Goal: Task Accomplishment & Management: Manage account settings

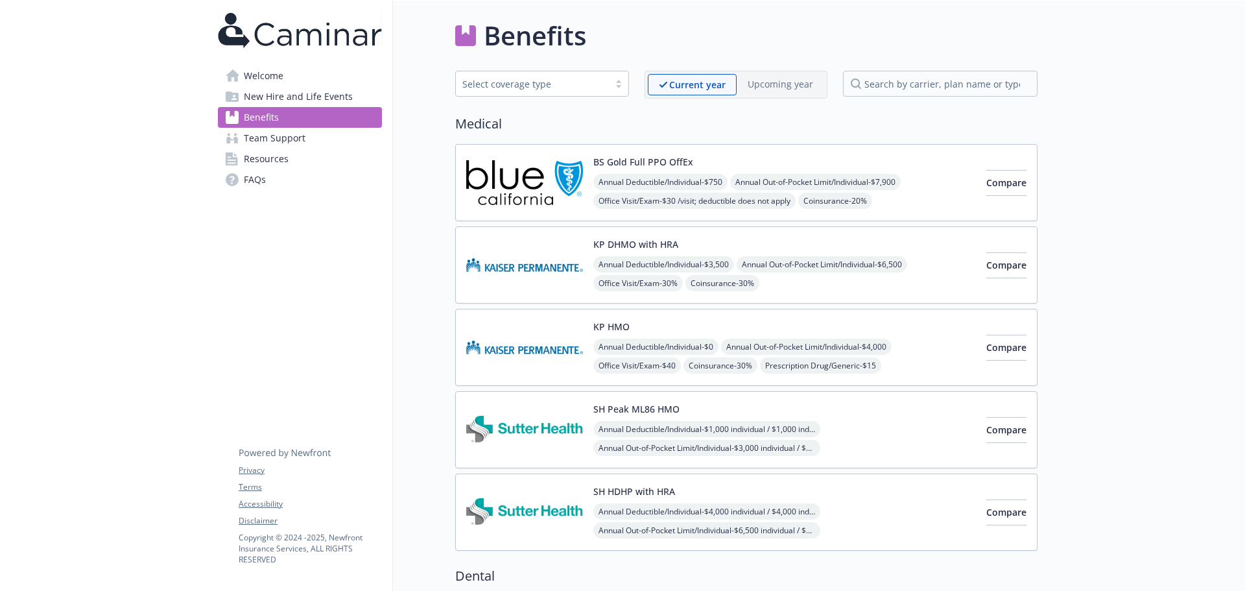
scroll to position [2139, 0]
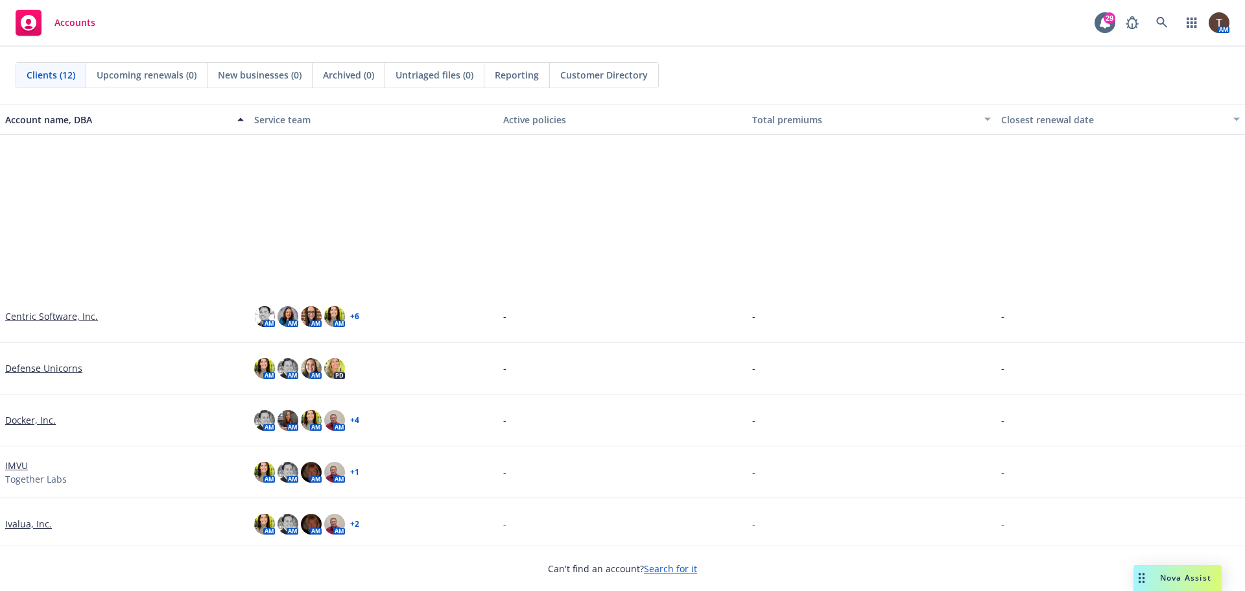
scroll to position [212, 0]
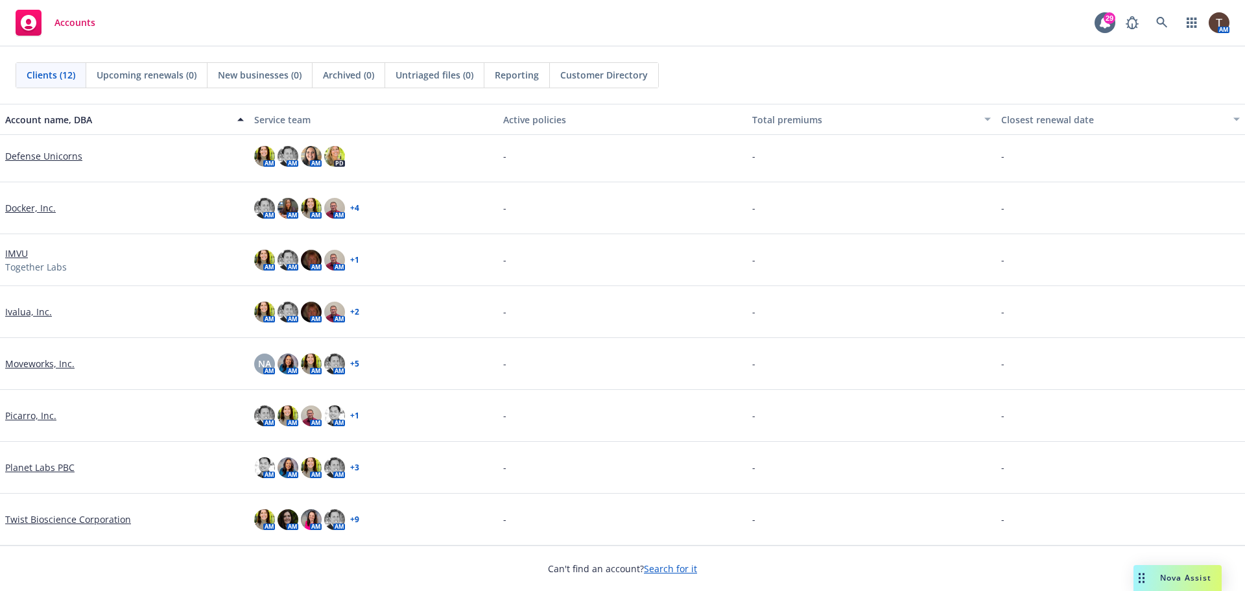
click at [38, 417] on link "Picarro, Inc." at bounding box center [30, 415] width 51 height 14
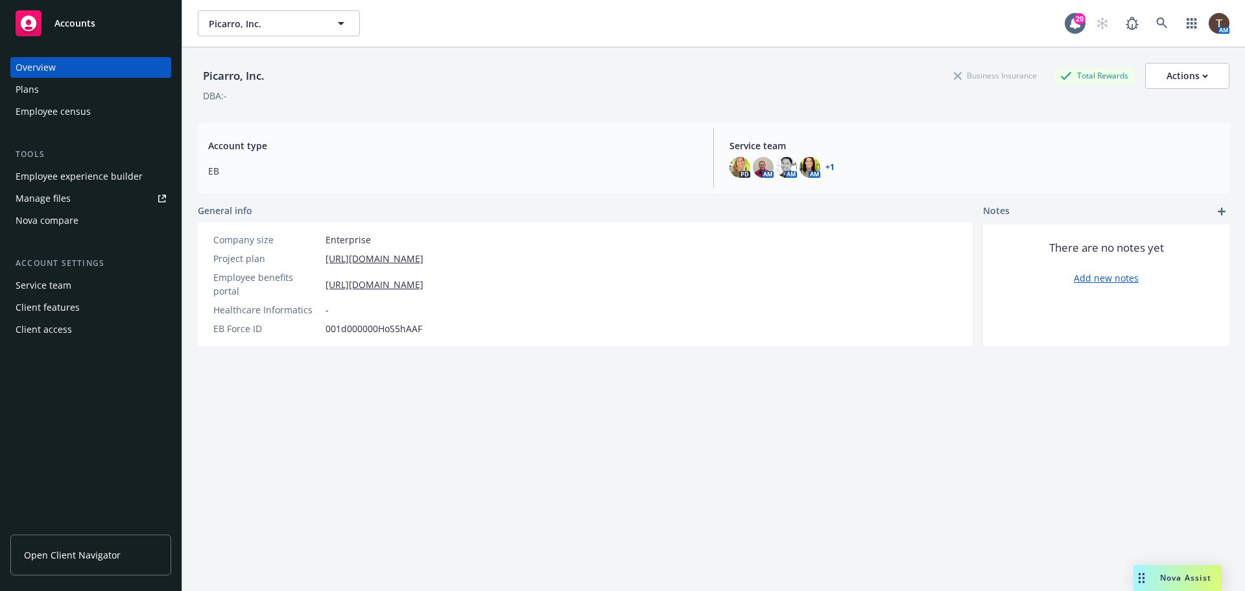
click at [70, 172] on div "Employee experience builder" at bounding box center [79, 176] width 127 height 21
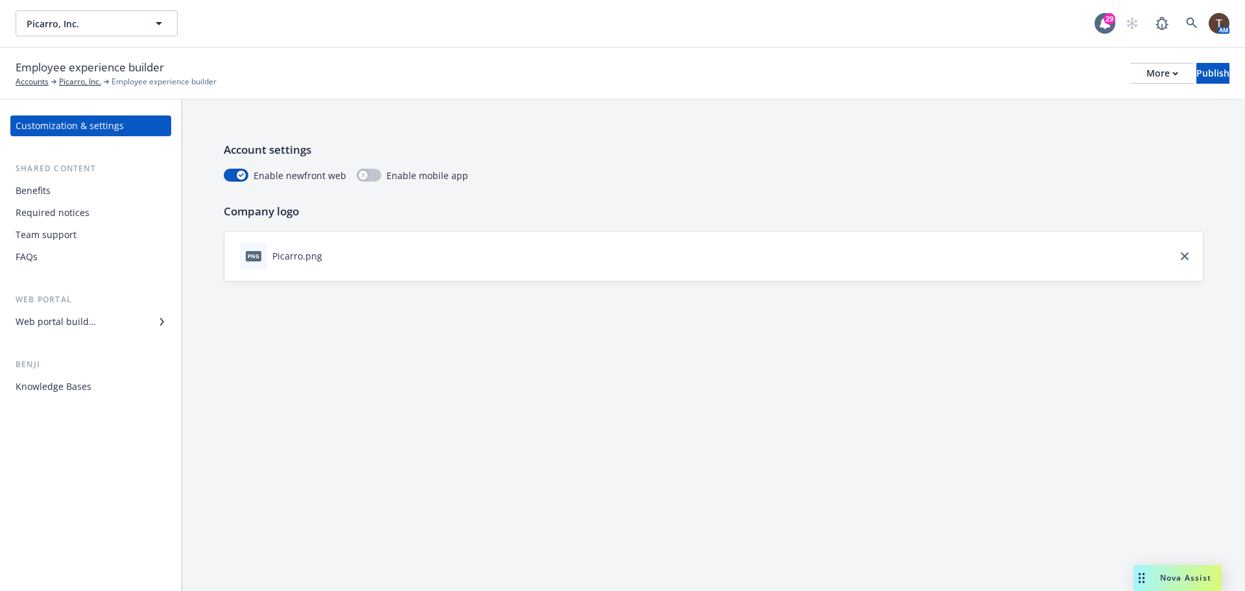
click at [97, 318] on div "Web portal builder" at bounding box center [91, 321] width 150 height 21
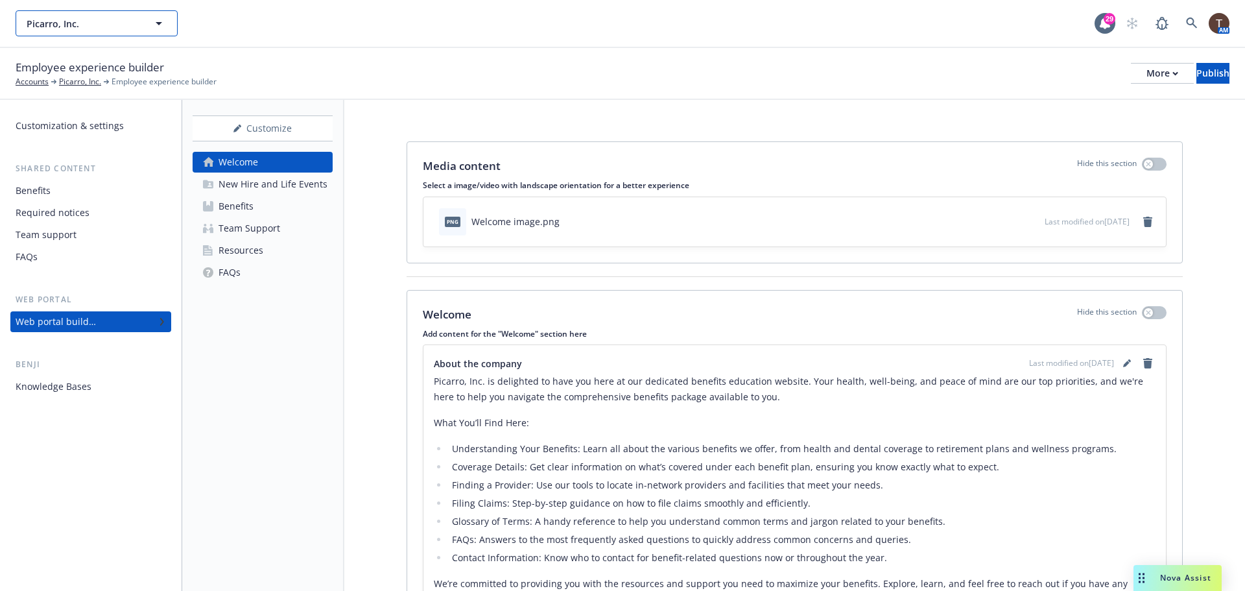
drag, startPoint x: 134, startPoint y: 12, endPoint x: 126, endPoint y: 31, distance: 20.3
click at [134, 12] on button "Picarro, Inc." at bounding box center [97, 23] width 162 height 26
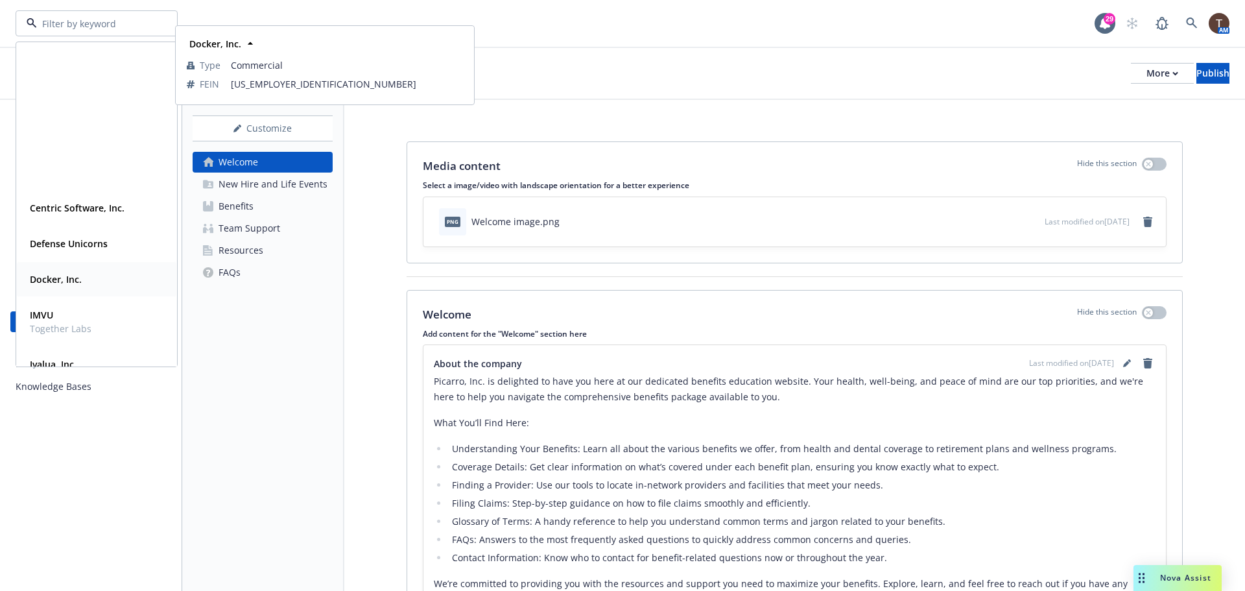
scroll to position [207, 0]
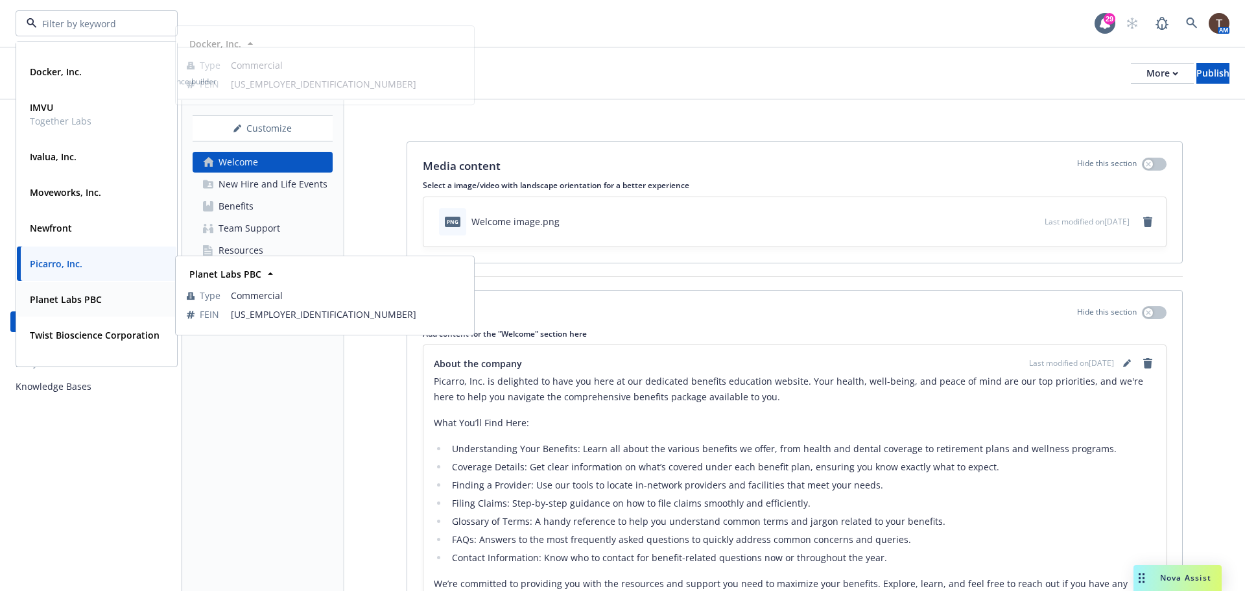
click at [64, 299] on strong "Planet Labs PBC" at bounding box center [66, 299] width 72 height 12
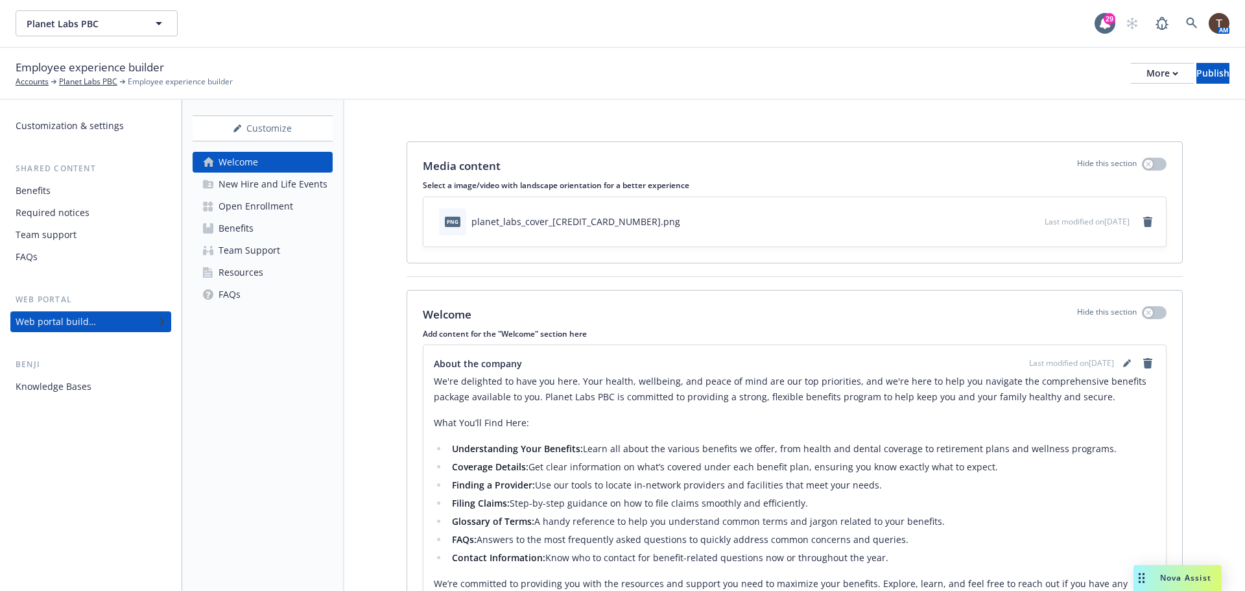
click at [240, 213] on div "Open Enrollment" at bounding box center [255, 206] width 75 height 21
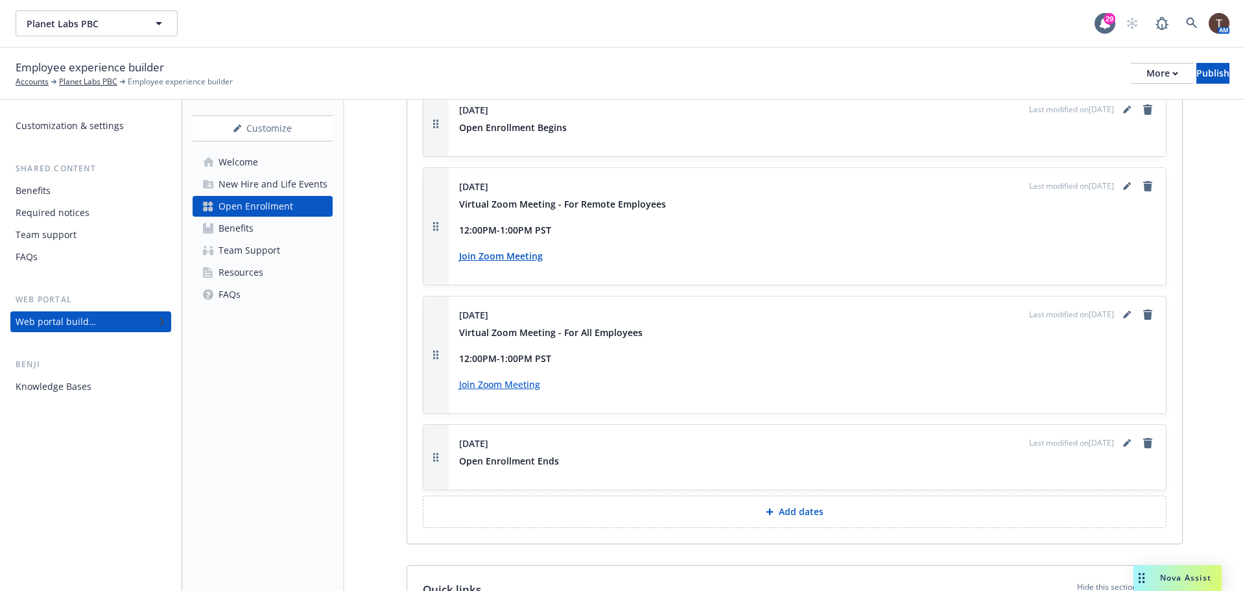
scroll to position [1685, 0]
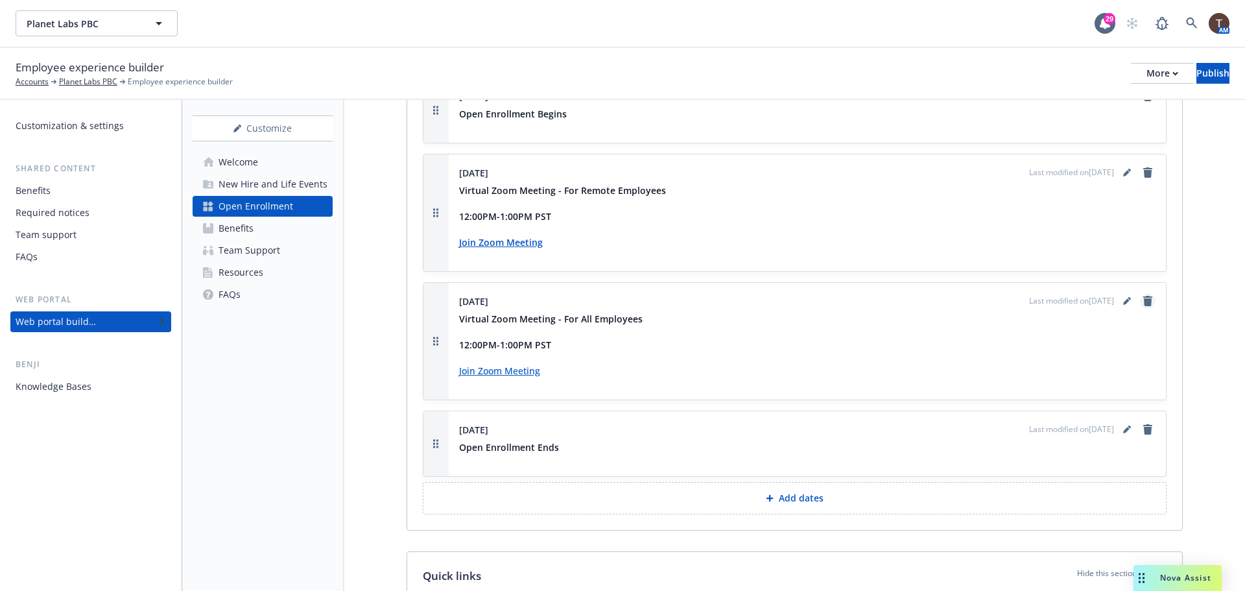
click at [1143, 299] on icon "remove" at bounding box center [1147, 301] width 9 height 10
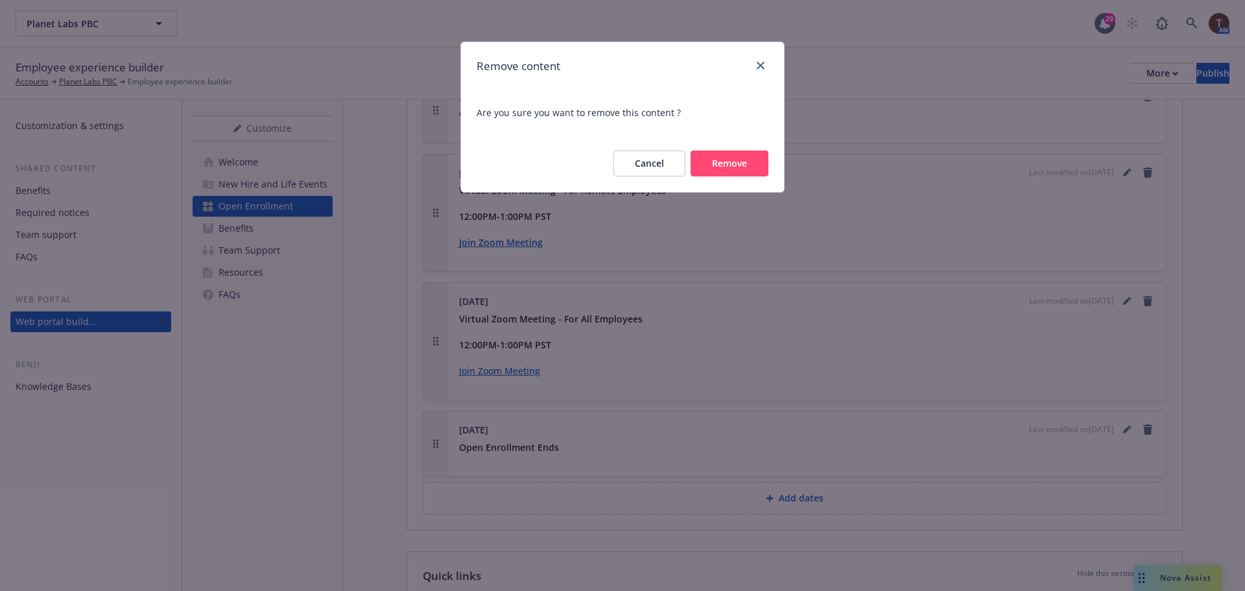
click at [734, 154] on button "Remove" at bounding box center [729, 163] width 78 height 26
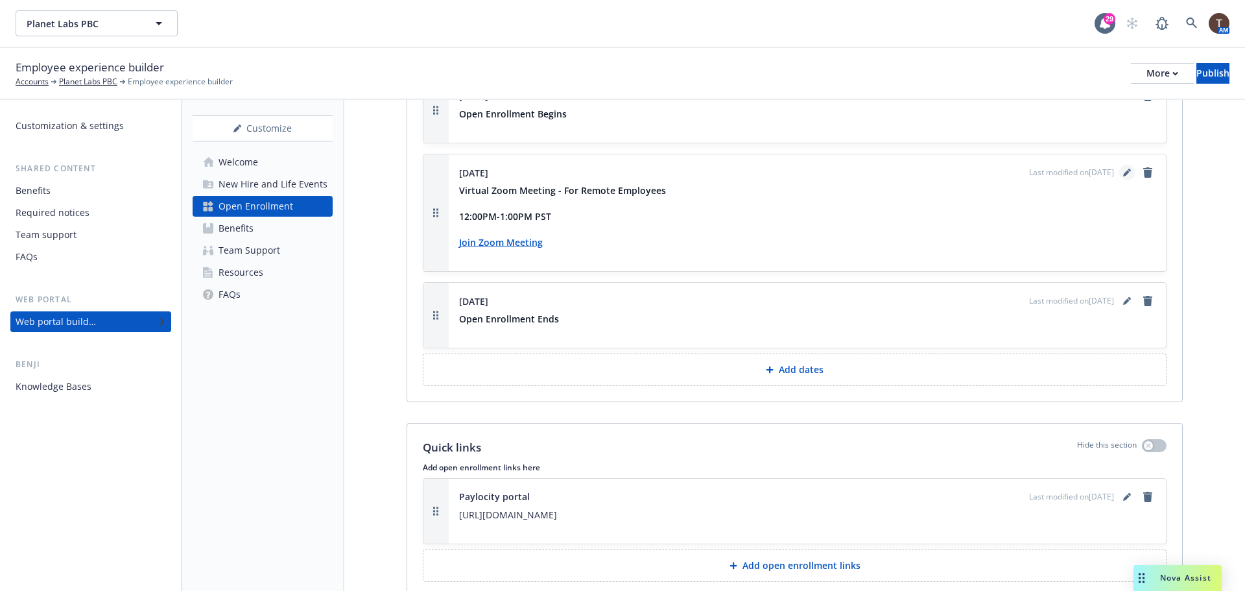
click at [1123, 171] on icon "editPencil" at bounding box center [1127, 173] width 8 height 8
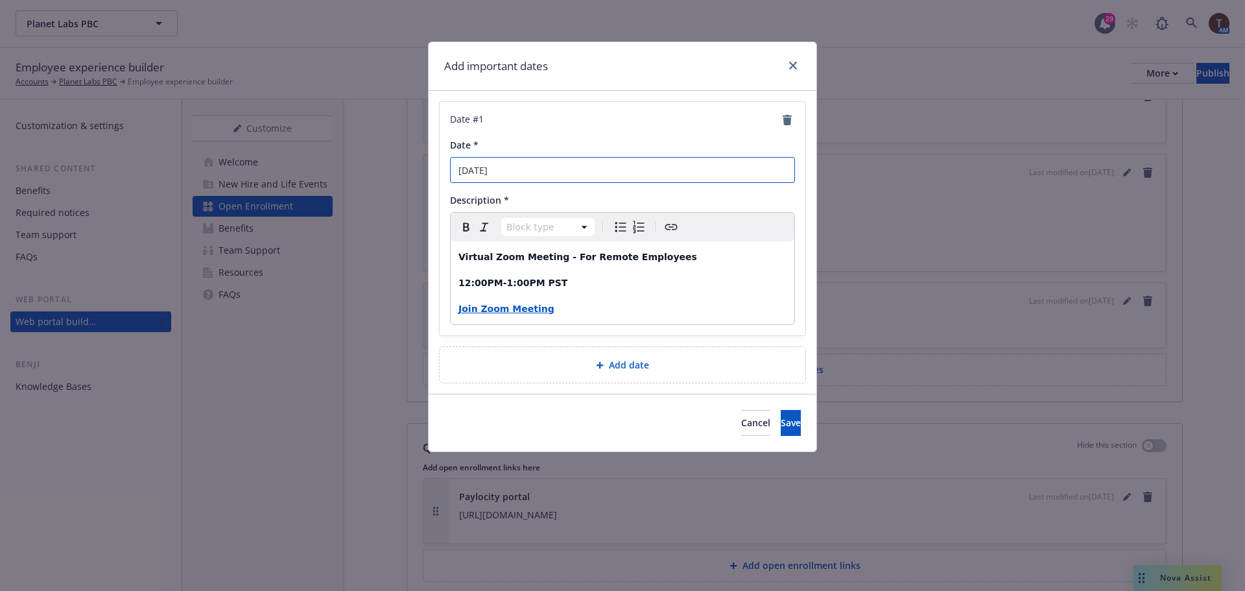
click at [592, 170] on input "November 16th" at bounding box center [622, 170] width 345 height 26
type input "October 29th"
click at [465, 284] on strong "12:00PM-1:00PM PST" at bounding box center [512, 282] width 109 height 10
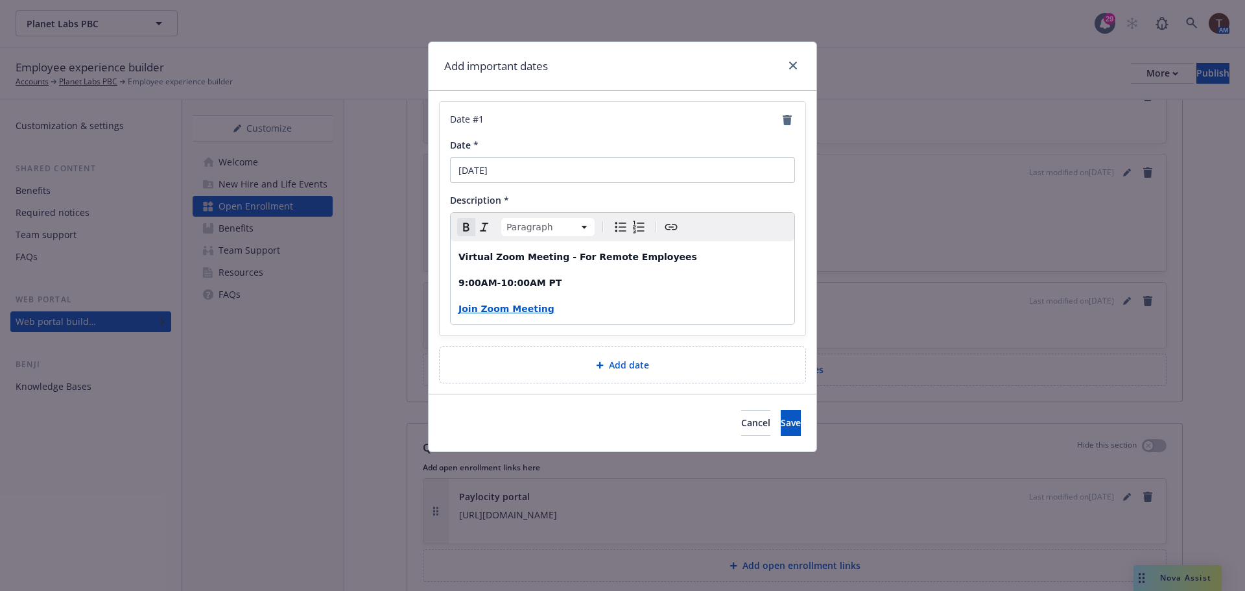
click at [491, 309] on strong "Join Zoom Meeting" at bounding box center [506, 308] width 96 height 10
click at [505, 335] on icon "button" at bounding box center [505, 336] width 6 height 6
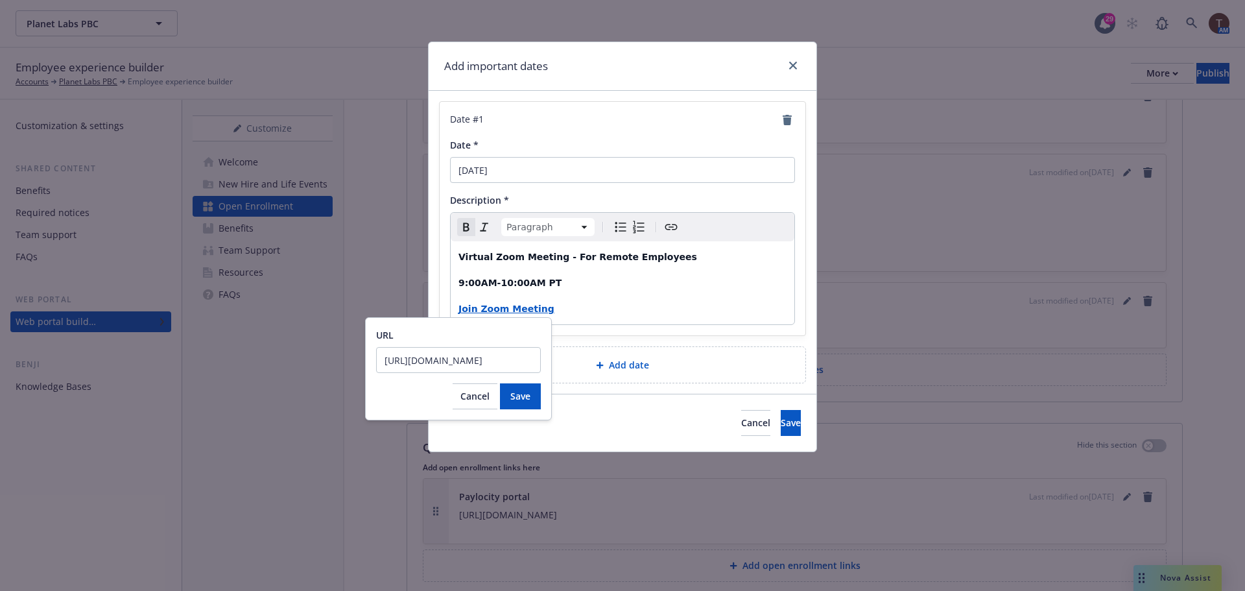
scroll to position [0, 83]
click at [489, 356] on input "https://newfront.zoom.us/j/81781474147?from=addon" at bounding box center [458, 360] width 165 height 26
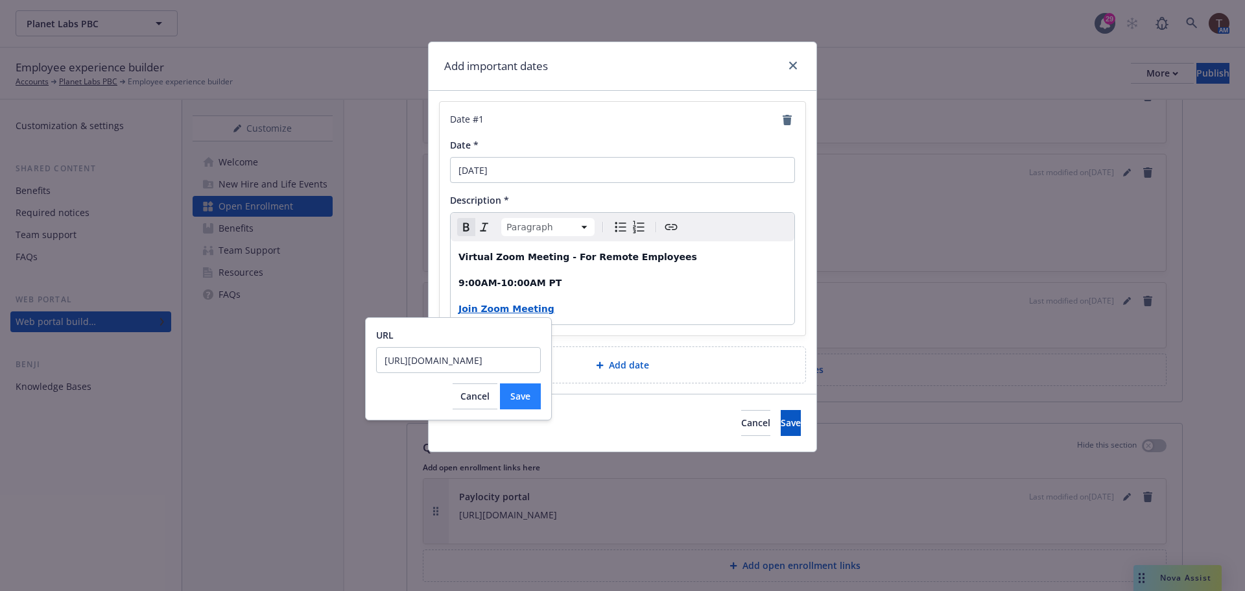
type input "https://planet.zoom.us/j/97869481559?jst=2"
click at [506, 398] on button "Save" at bounding box center [520, 396] width 41 height 26
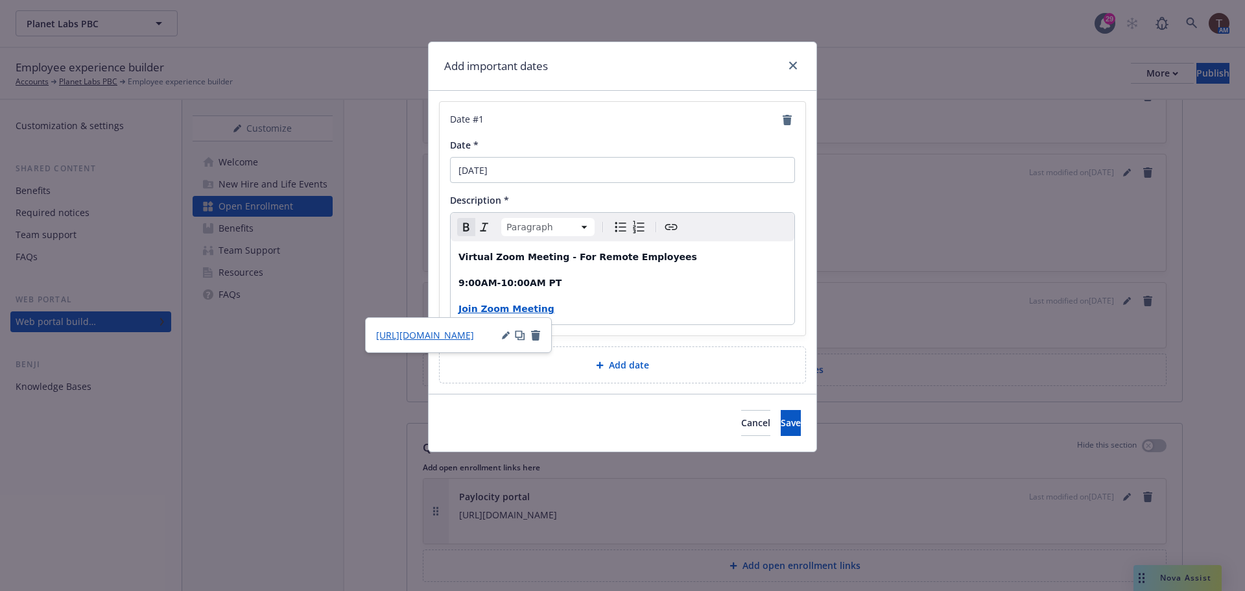
click at [552, 277] on p "9:00AM-10:00AM PT" at bounding box center [622, 283] width 328 height 16
click at [780, 419] on span "Save" at bounding box center [790, 422] width 20 height 12
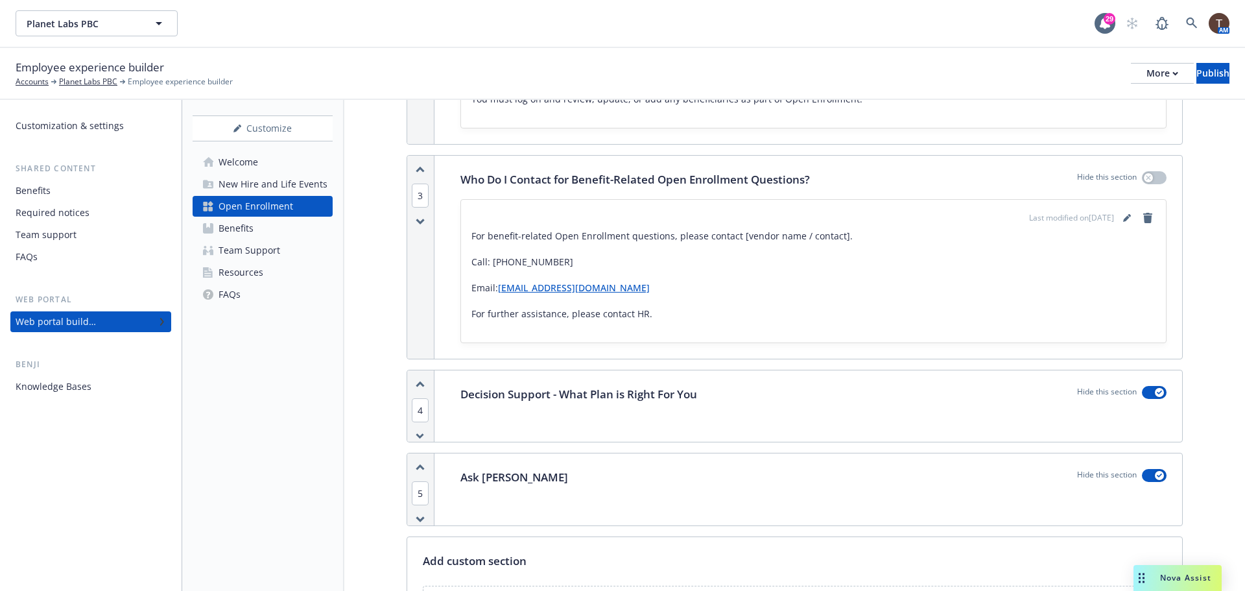
scroll to position [527, 0]
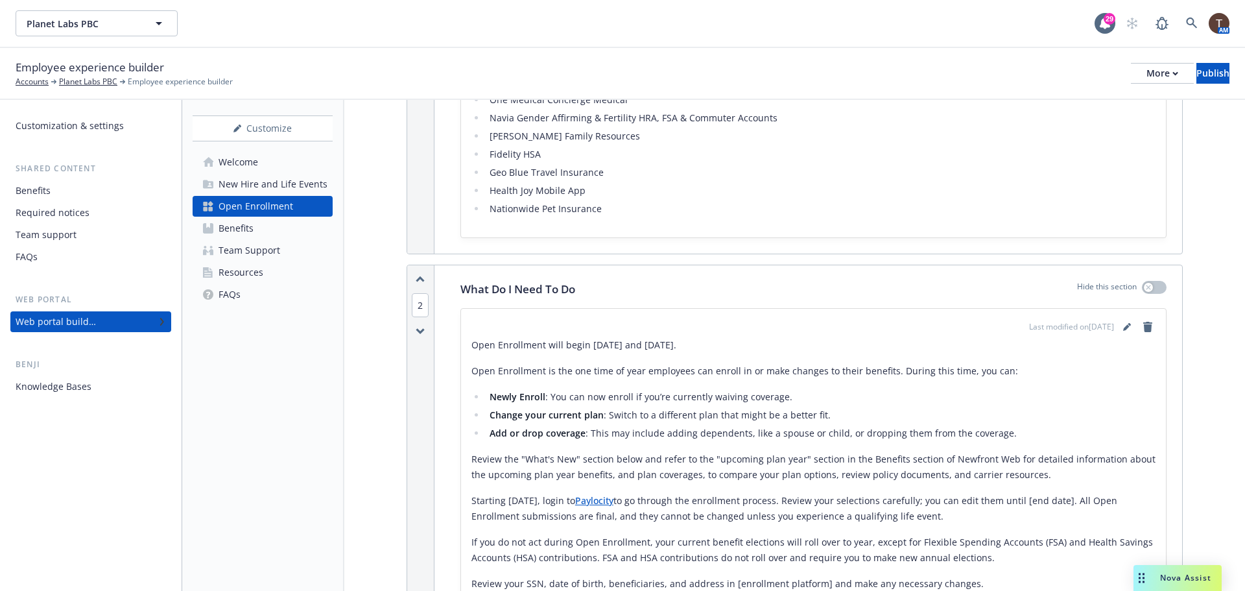
click at [924, 338] on p "Open Enrollment will begin October 29th and November 12th." at bounding box center [813, 345] width 684 height 16
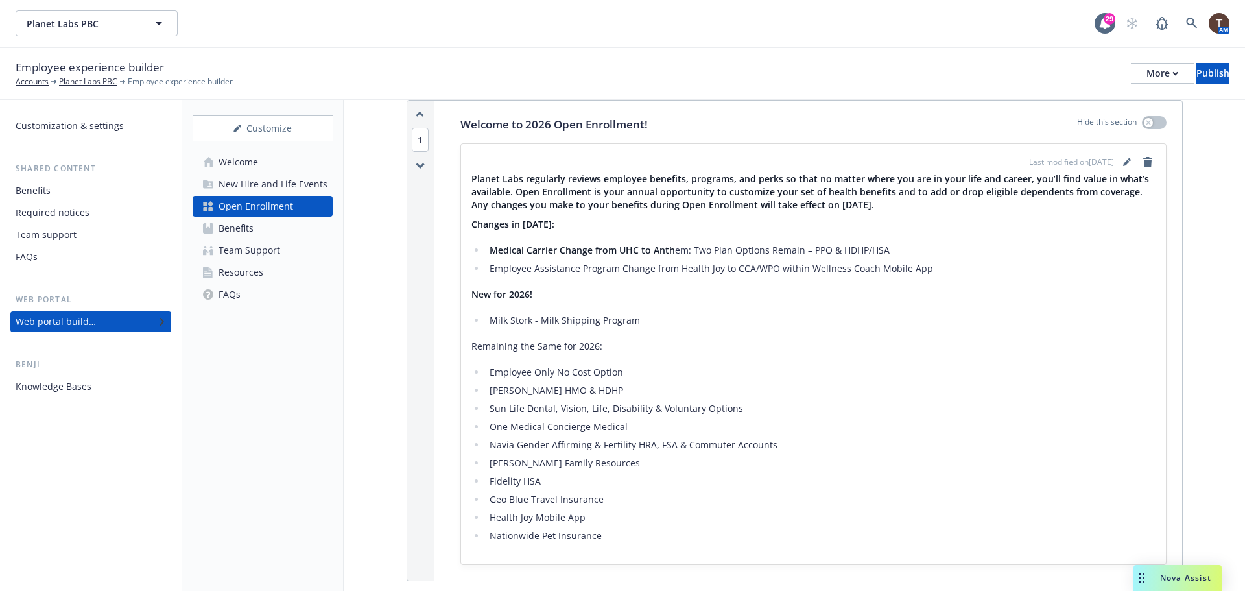
scroll to position [73, 0]
